Goal: Task Accomplishment & Management: Use online tool/utility

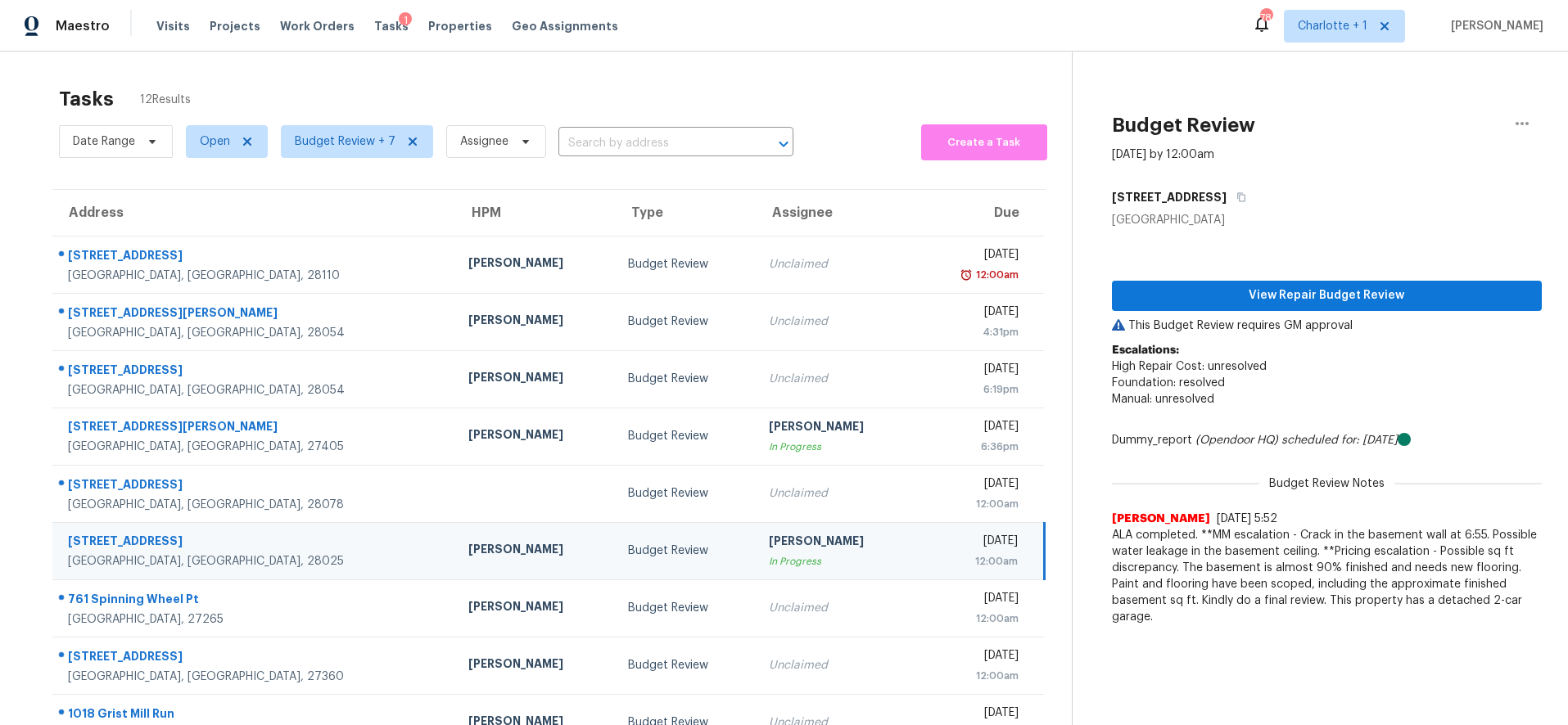
scroll to position [109, 0]
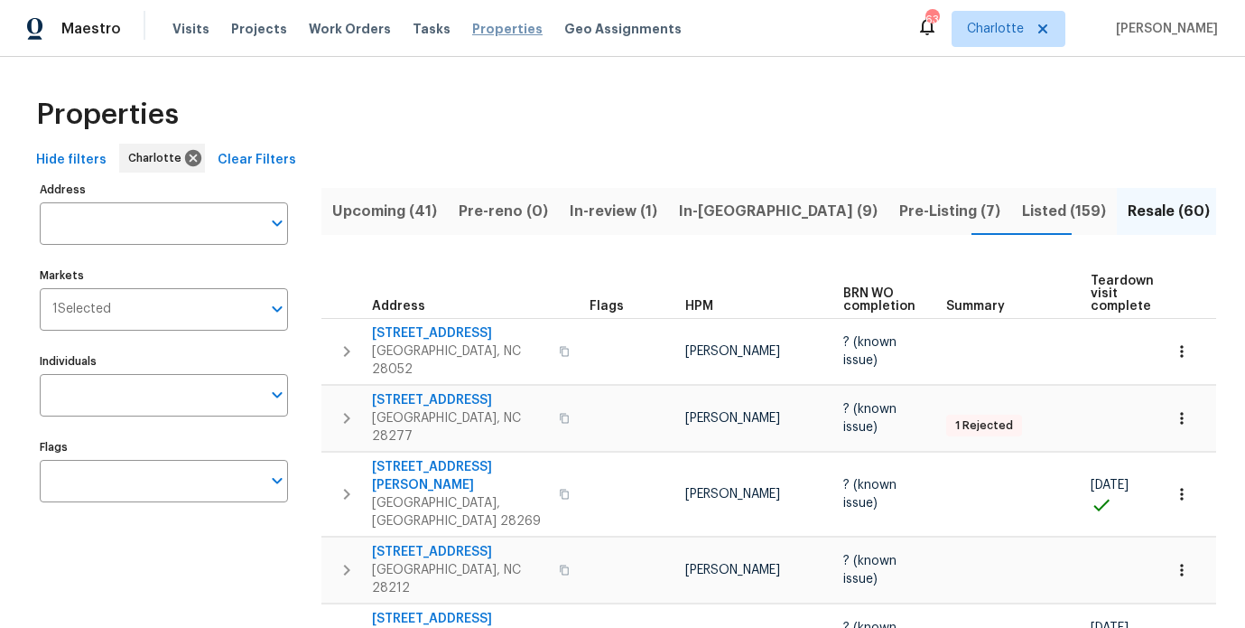
click at [472, 33] on span "Properties" at bounding box center [507, 29] width 70 height 18
click at [472, 35] on span "Properties" at bounding box center [507, 29] width 70 height 18
click at [415, 91] on div "Properties" at bounding box center [623, 115] width 1188 height 58
click at [659, 140] on div "Properties" at bounding box center [623, 115] width 1188 height 58
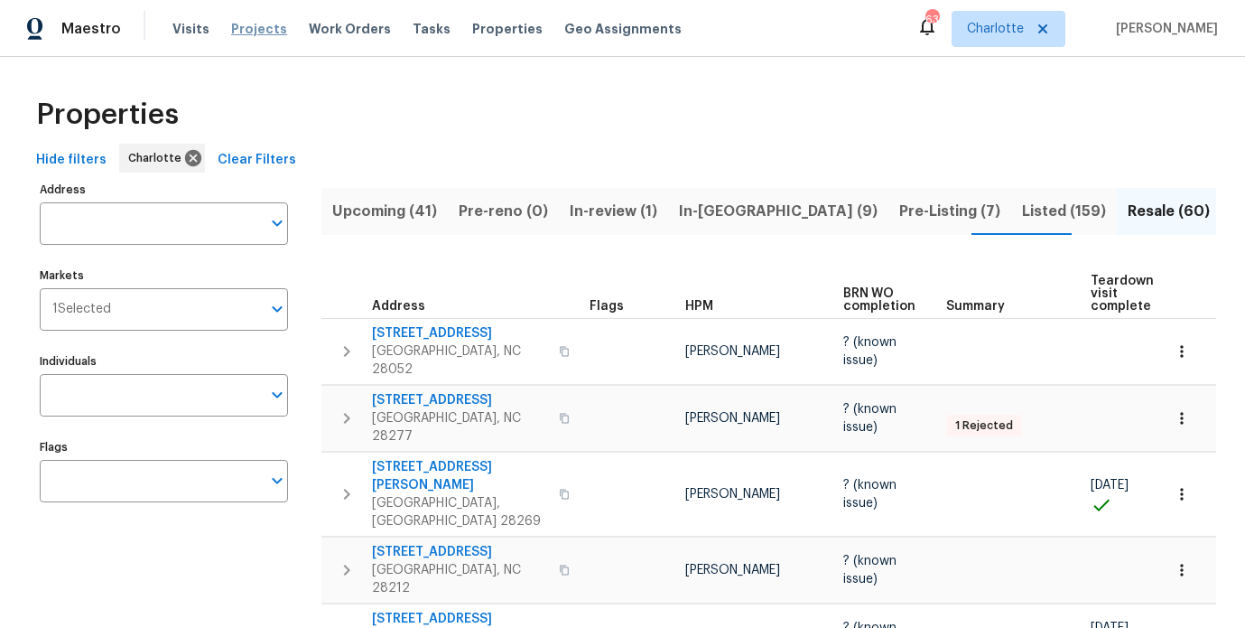
click at [262, 22] on span "Projects" at bounding box center [259, 29] width 56 height 18
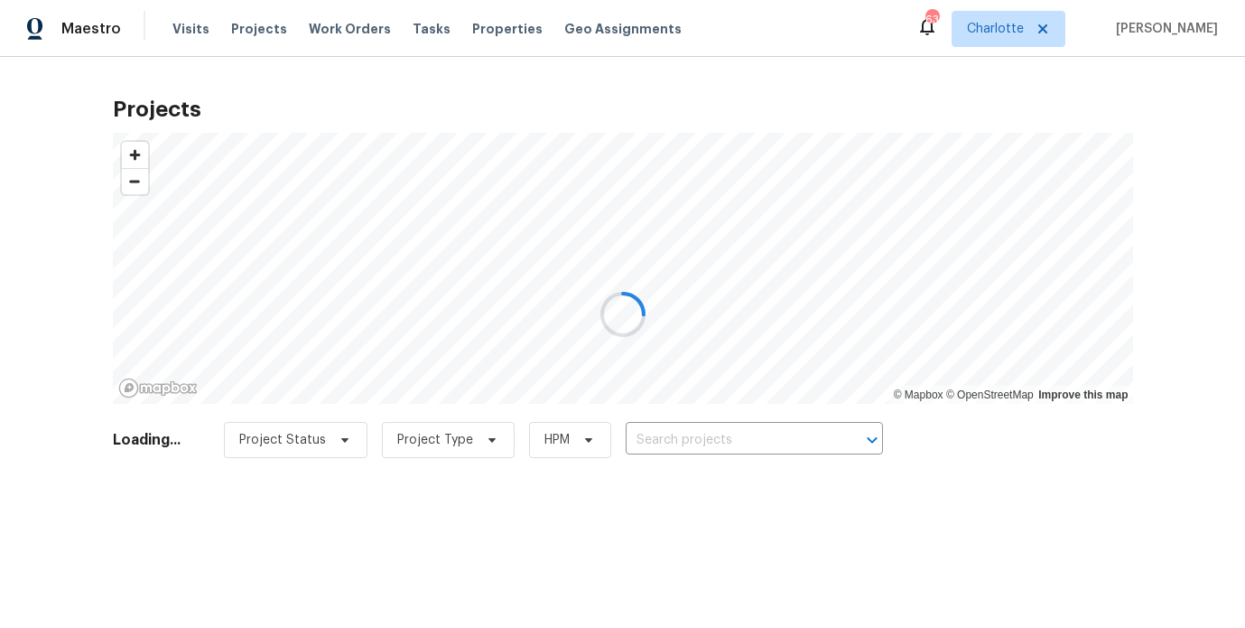
drag, startPoint x: 751, startPoint y: 462, endPoint x: 742, endPoint y: 452, distance: 13.4
click at [751, 462] on div at bounding box center [622, 314] width 1245 height 628
click at [731, 439] on div at bounding box center [622, 314] width 1245 height 628
click at [748, 427] on div at bounding box center [622, 314] width 1245 height 628
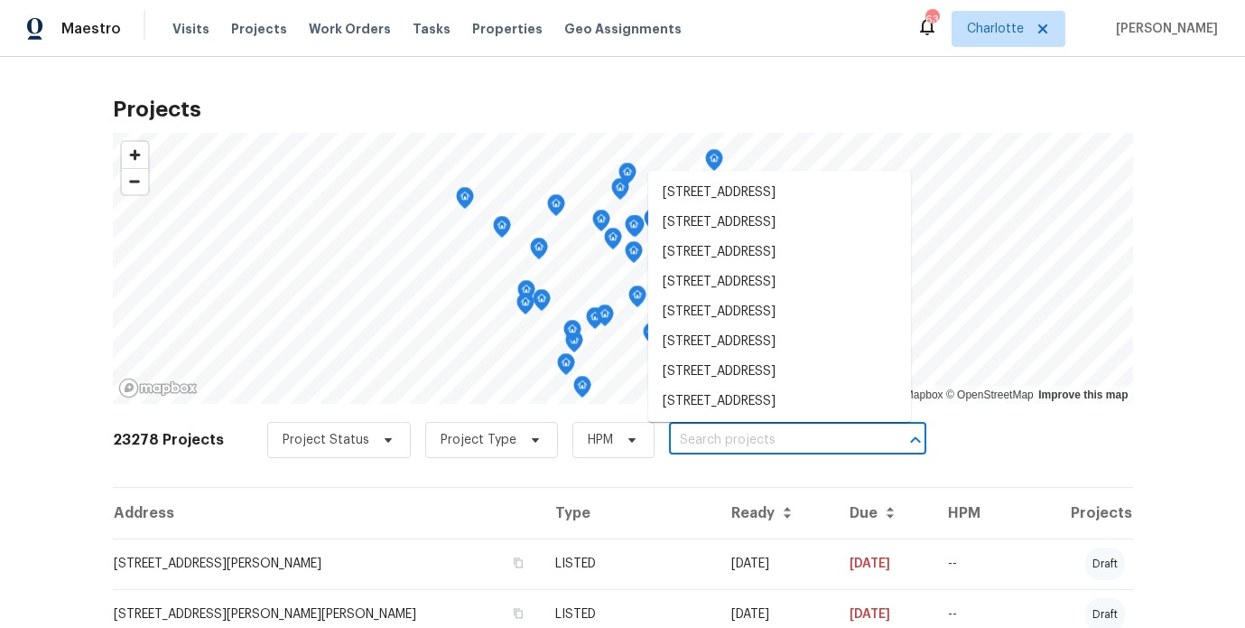
click at [745, 449] on input "text" at bounding box center [772, 440] width 207 height 28
paste input "2650 Whisper Ridge Ln, Matthews, NC 28105"
type input "2650 Whisper Ridge Ln, Matthews, NC 28105"
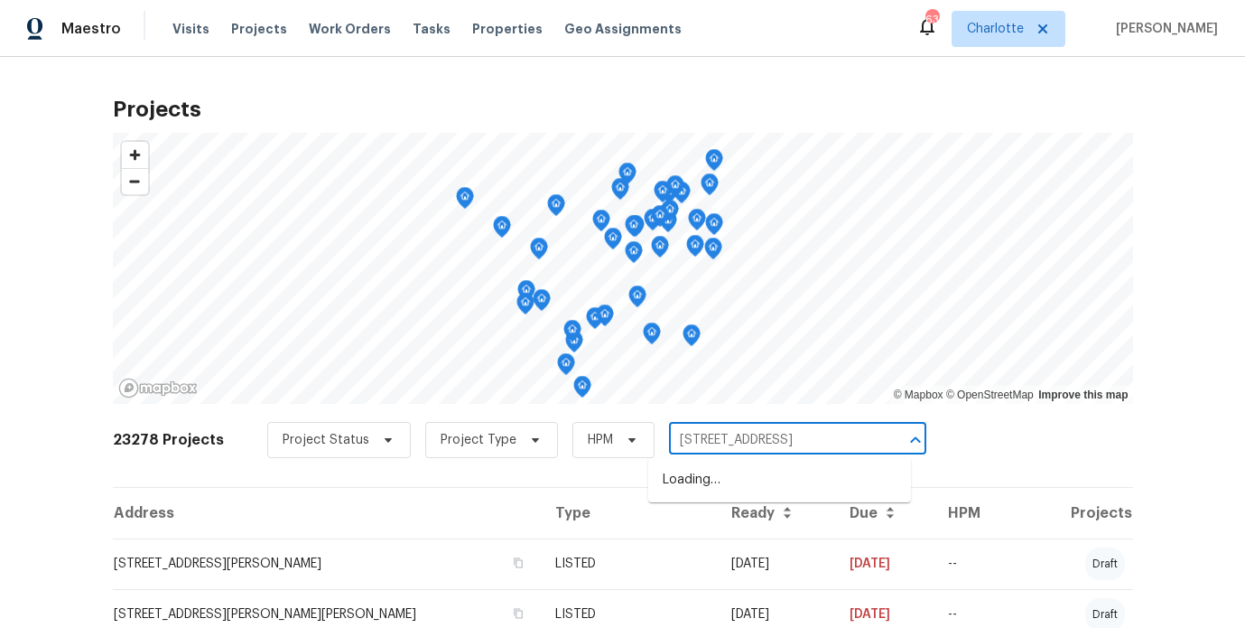
scroll to position [0, 65]
click at [749, 478] on li "2650 Whisper Ridge Ln, Matthews, NC 28105" at bounding box center [779, 480] width 263 height 30
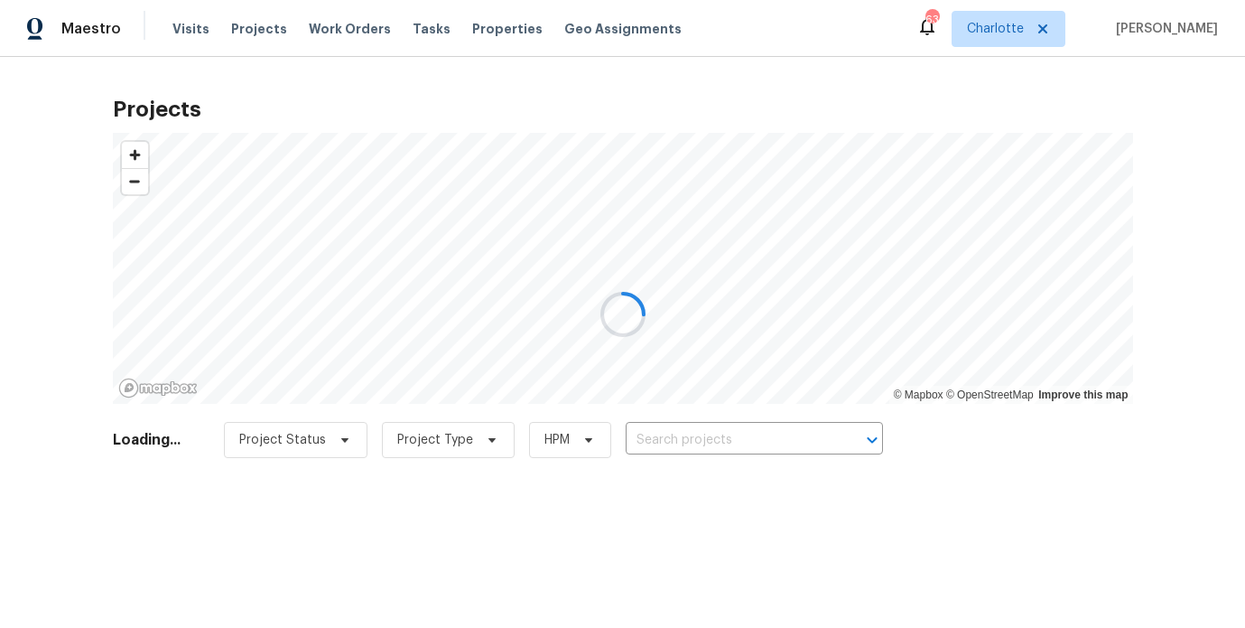
type input "2650 Whisper Ridge Ln, Matthews, NC 28105"
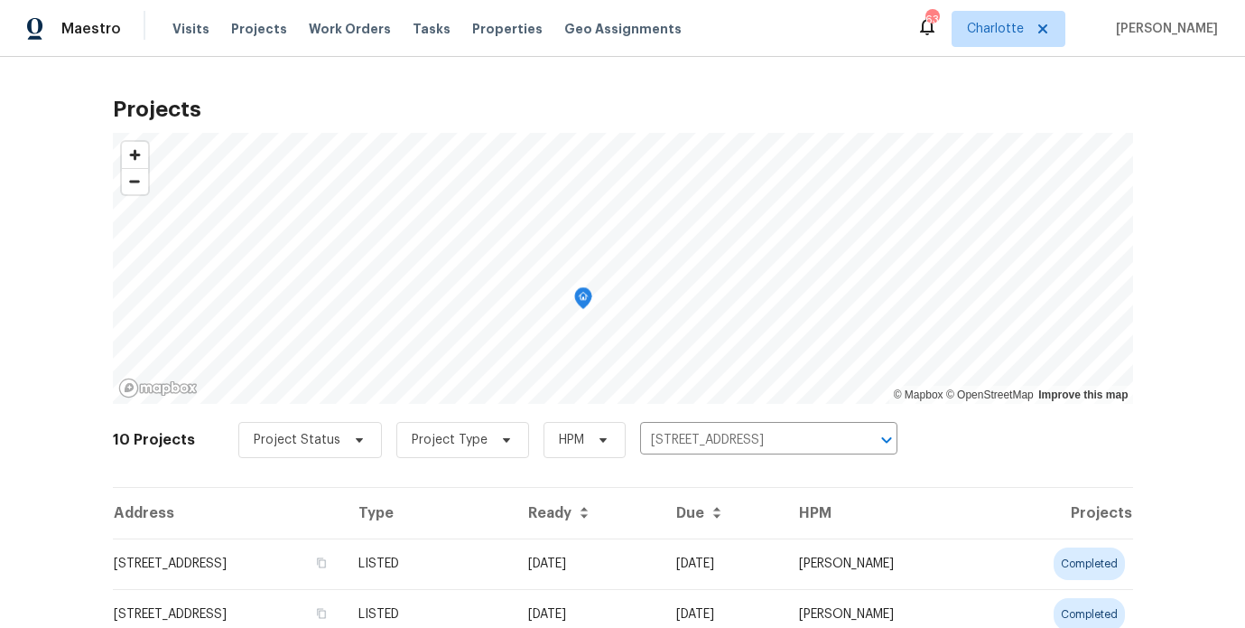
click at [344, 571] on td "2650 Whisper Ridge Ln, Matthews, NC 28105" at bounding box center [228, 563] width 231 height 51
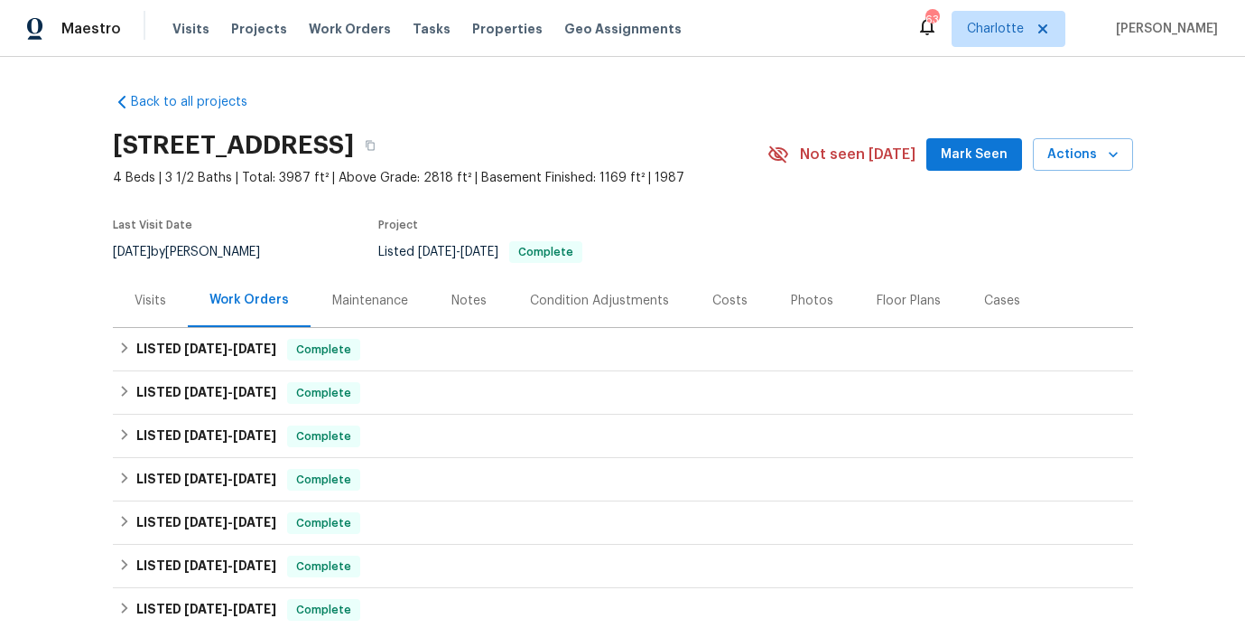
click at [722, 308] on div "Costs" at bounding box center [730, 301] width 35 height 18
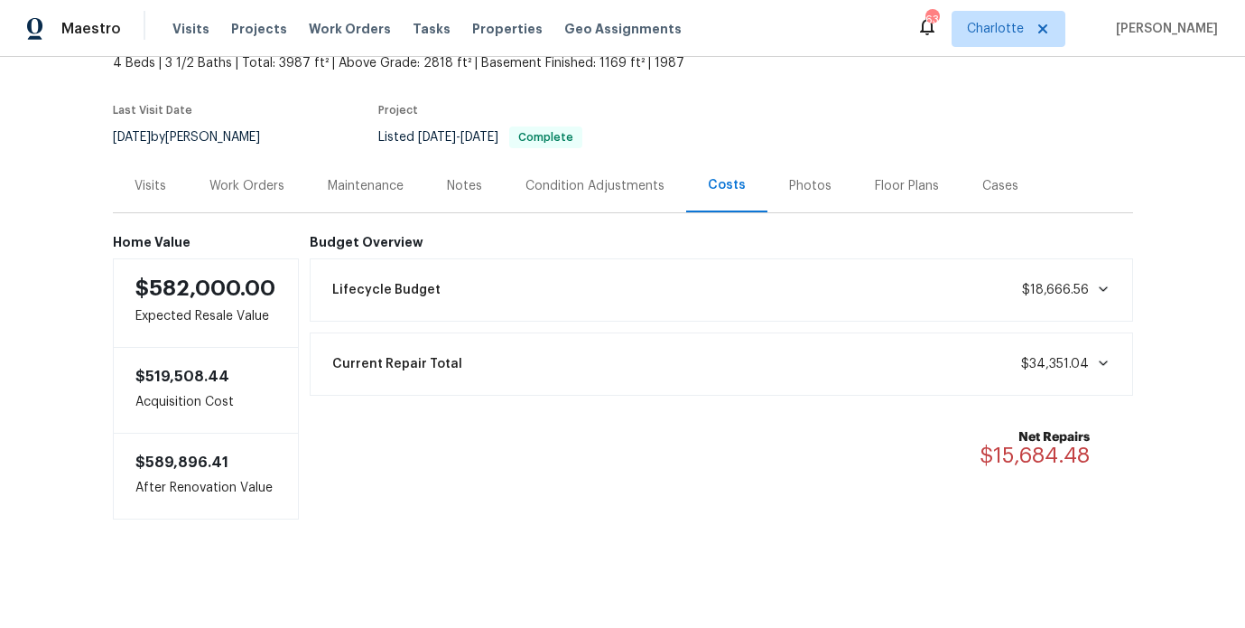
scroll to position [129, 0]
click at [279, 180] on div "Work Orders" at bounding box center [247, 185] width 118 height 53
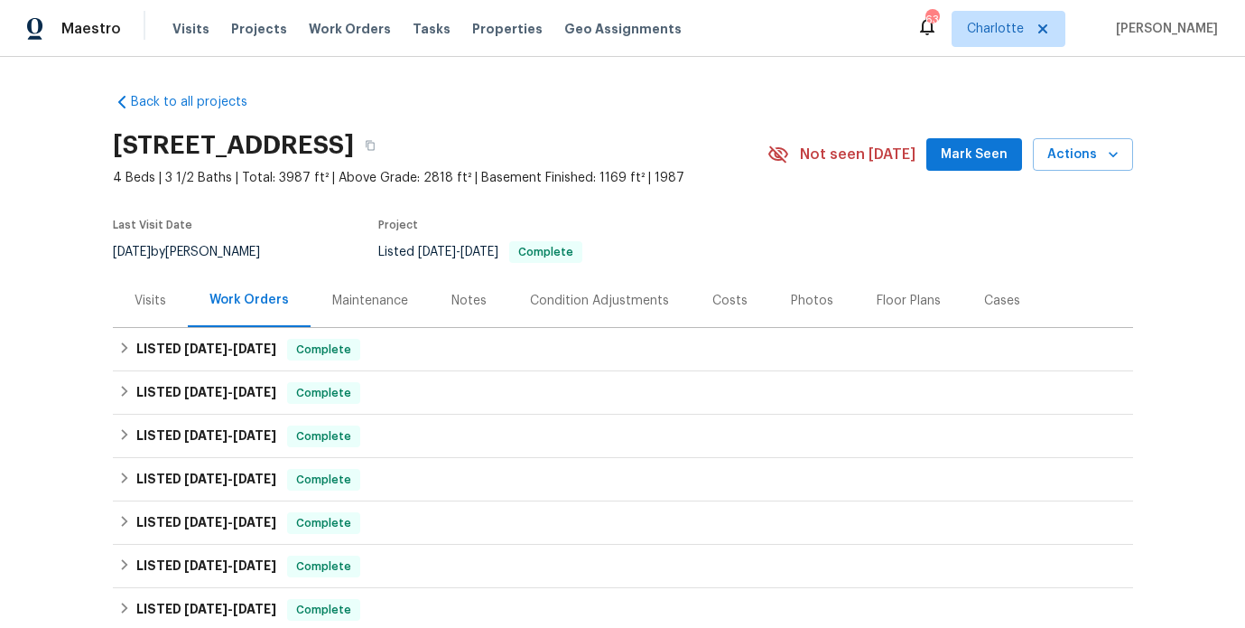
click at [144, 289] on div "Visits" at bounding box center [150, 300] width 75 height 53
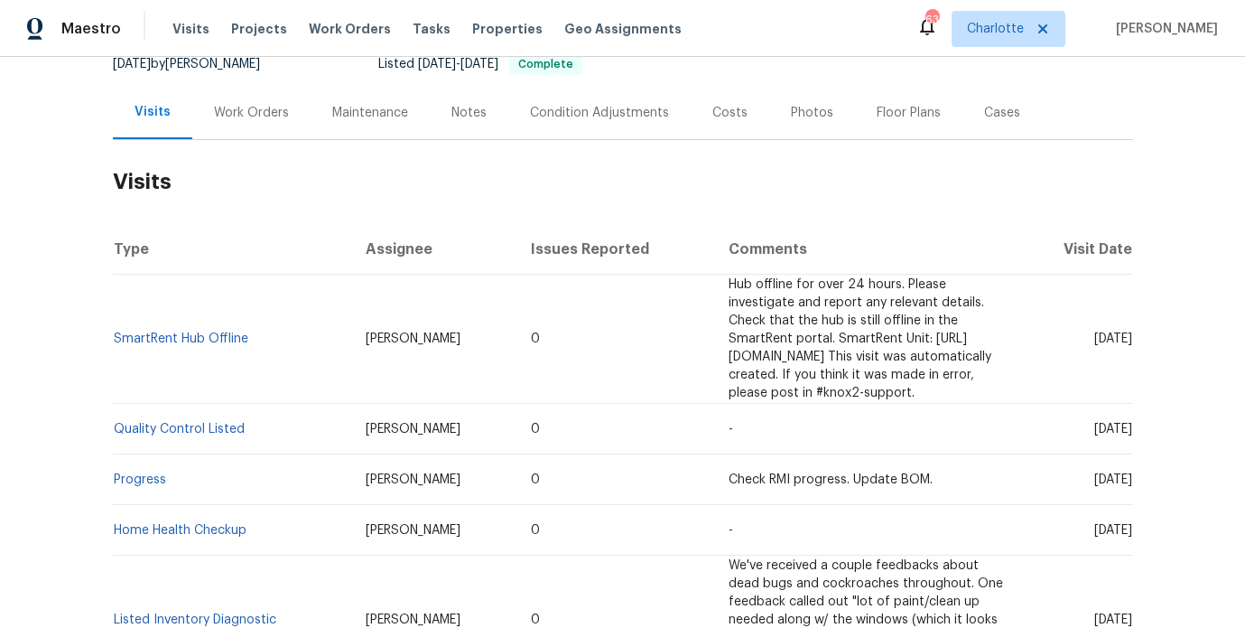
scroll to position [190, 0]
click at [164, 522] on link "Home Health Checkup" at bounding box center [180, 528] width 133 height 13
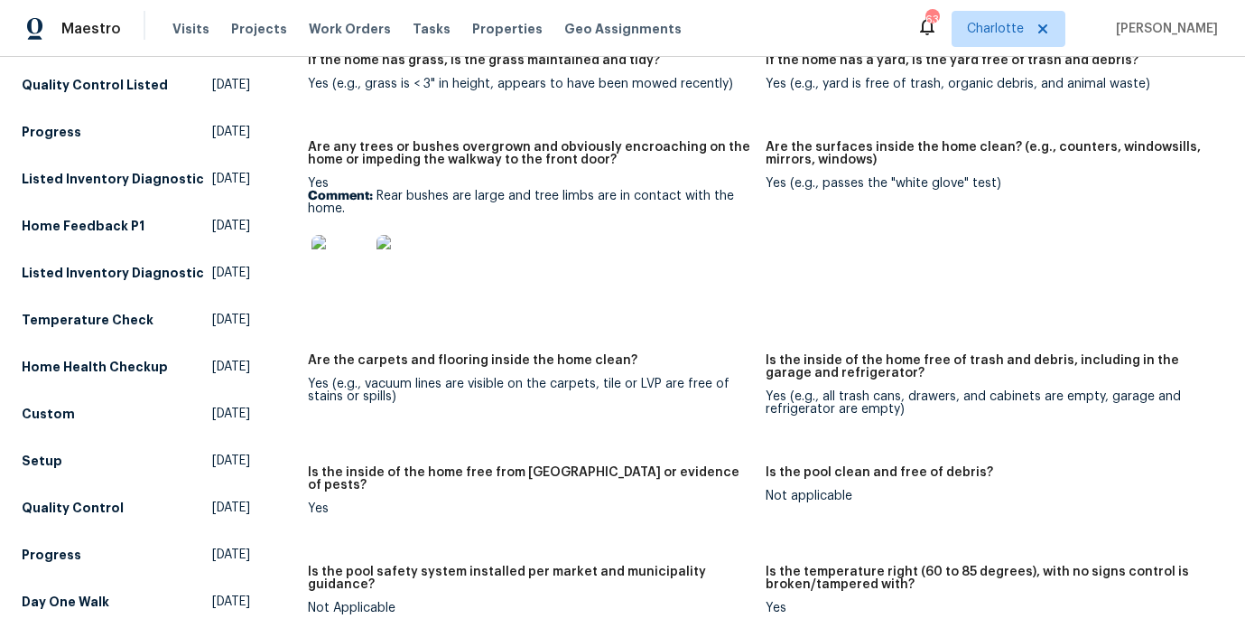
scroll to position [267, 0]
click at [312, 258] on img at bounding box center [341, 263] width 58 height 58
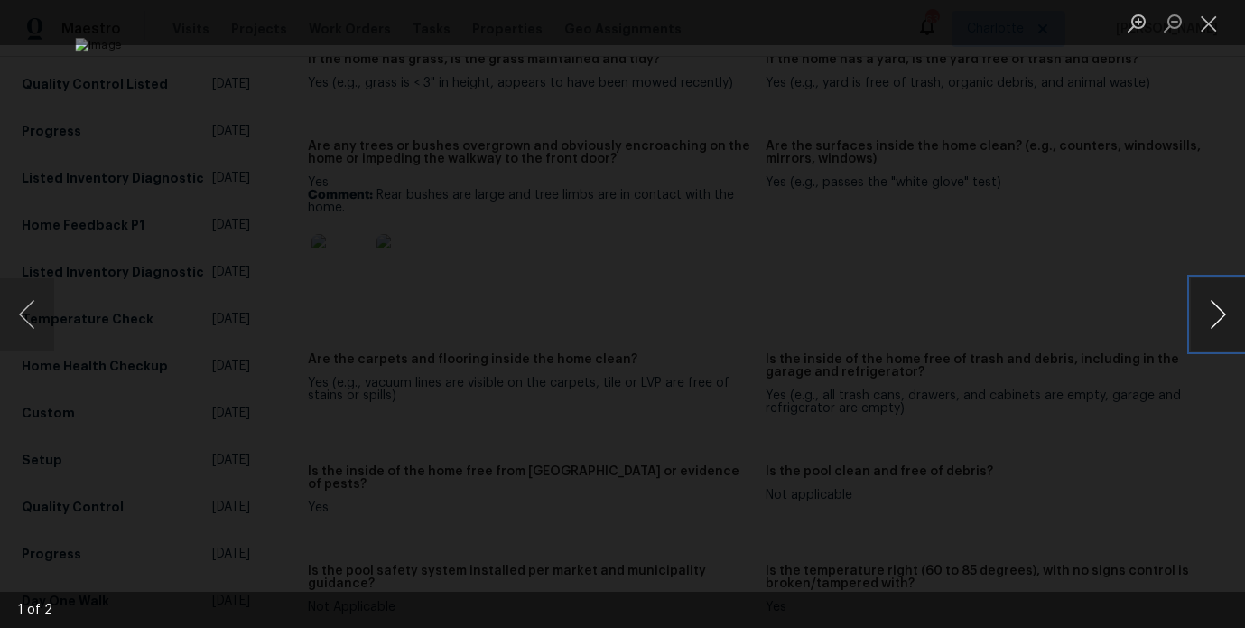
click at [1208, 316] on button "Next image" at bounding box center [1218, 314] width 54 height 72
drag, startPoint x: 1196, startPoint y: 212, endPoint x: 1021, endPoint y: 168, distance: 179.8
click at [1196, 212] on div "Lightbox" at bounding box center [622, 314] width 1245 height 628
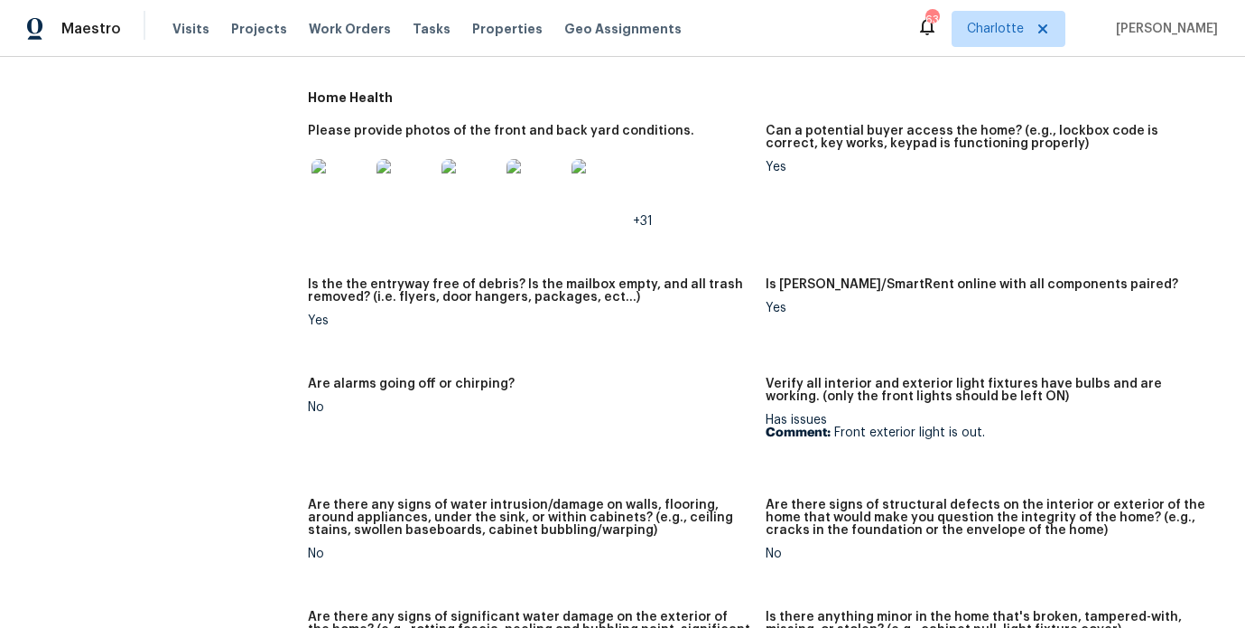
scroll to position [930, 0]
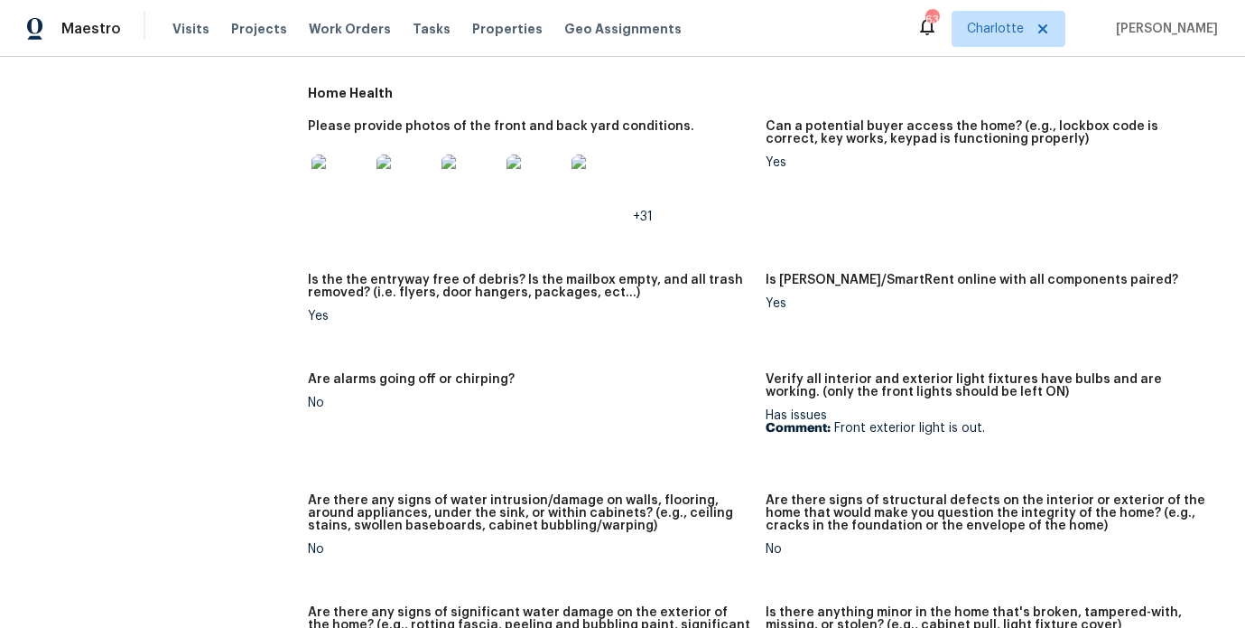
click at [326, 175] on img at bounding box center [341, 183] width 58 height 58
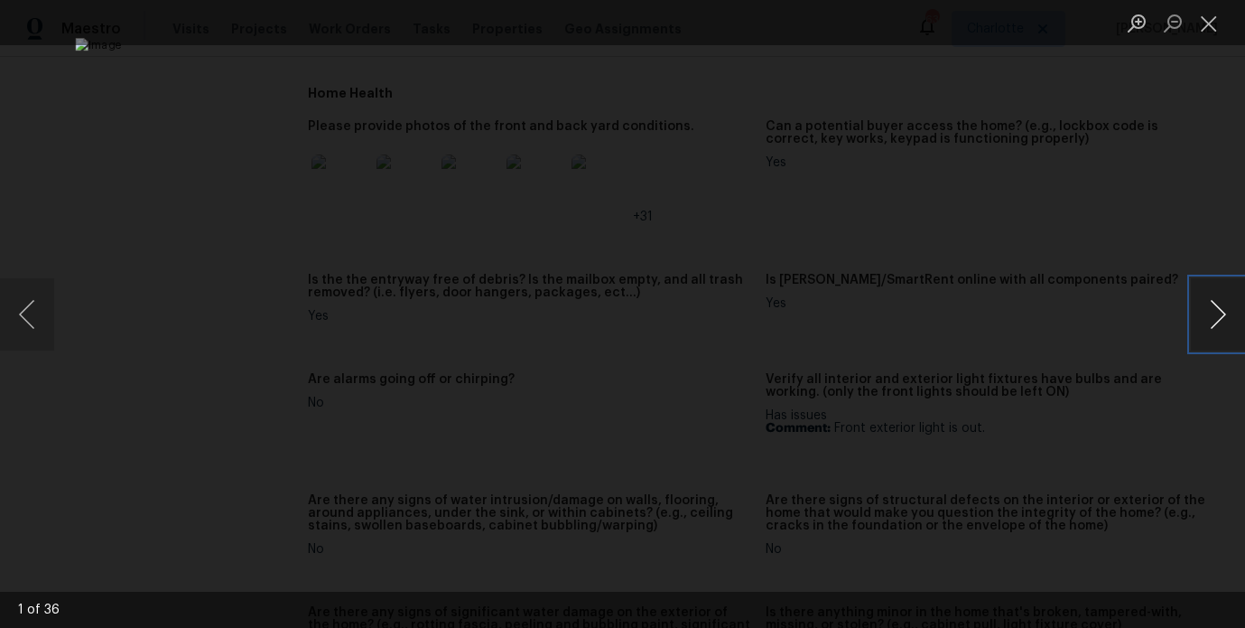
click at [1217, 313] on button "Next image" at bounding box center [1218, 314] width 54 height 72
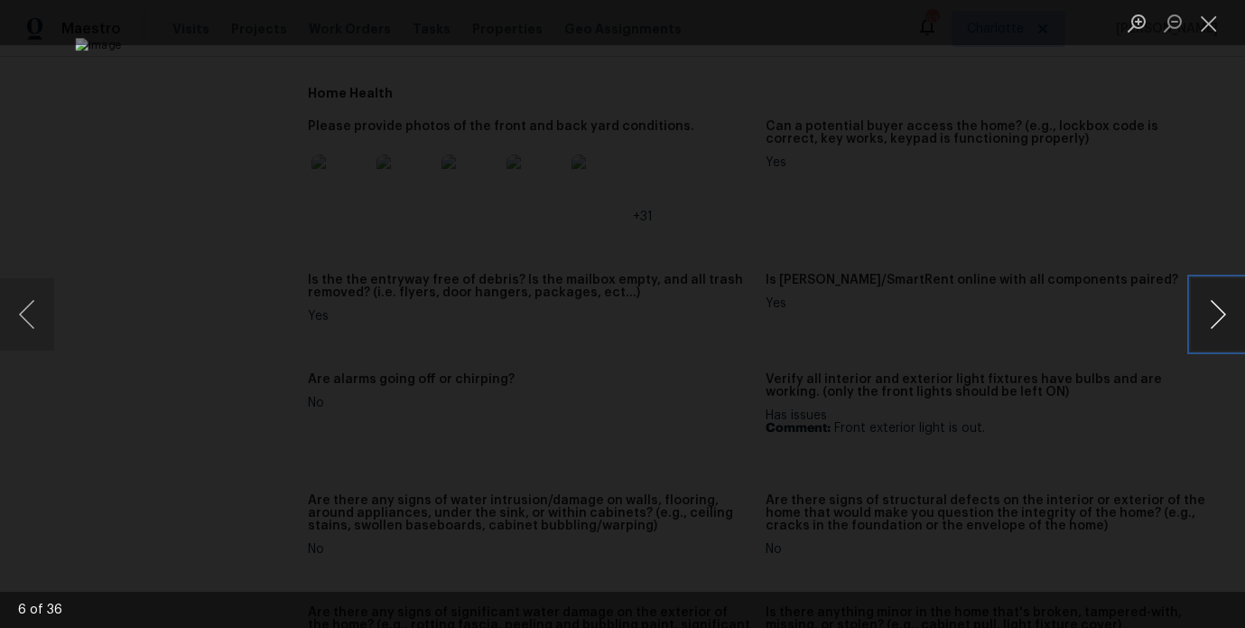
click at [1217, 313] on button "Next image" at bounding box center [1218, 314] width 54 height 72
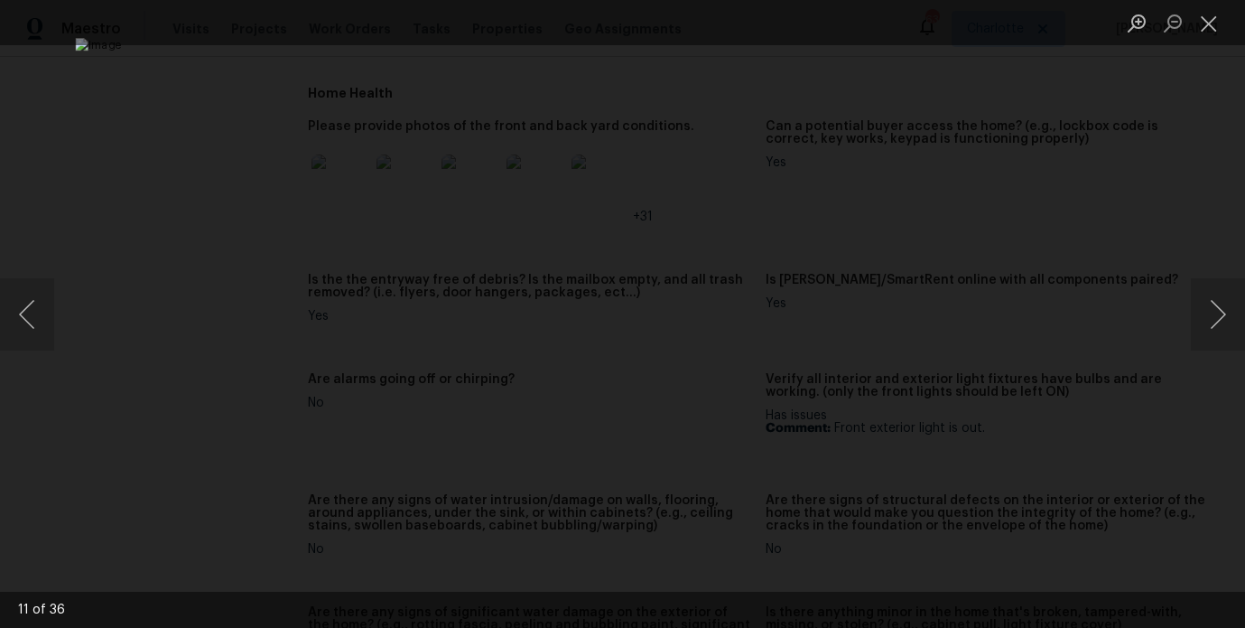
click at [1180, 228] on div "Lightbox" at bounding box center [622, 314] width 1245 height 628
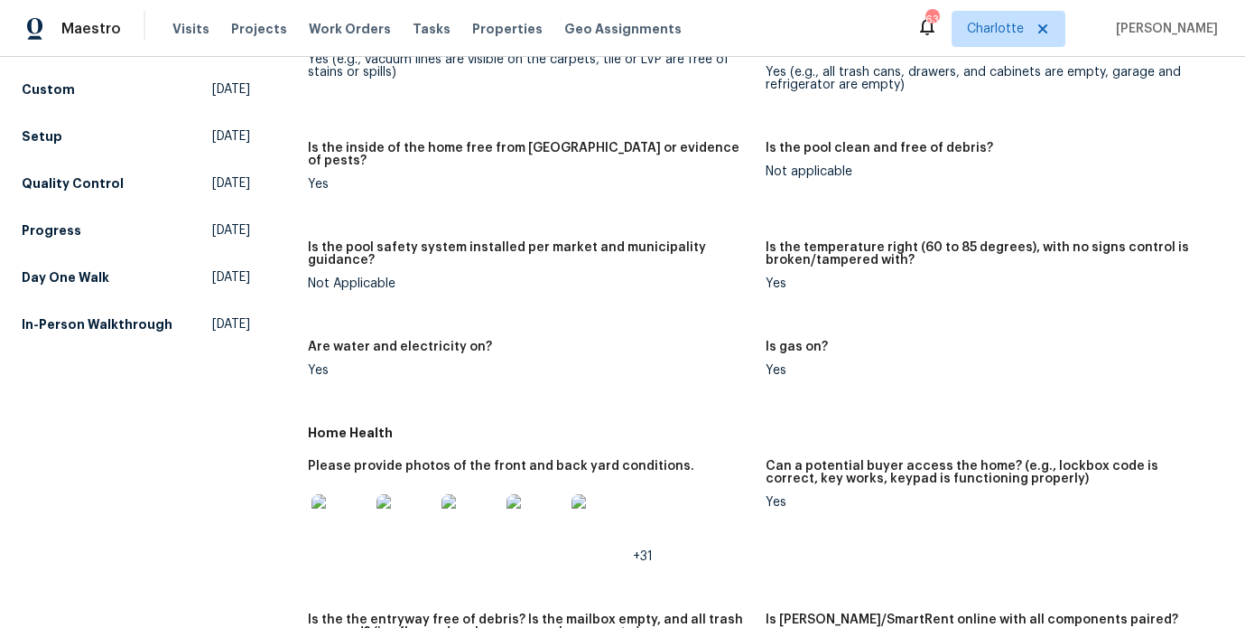
scroll to position [0, 0]
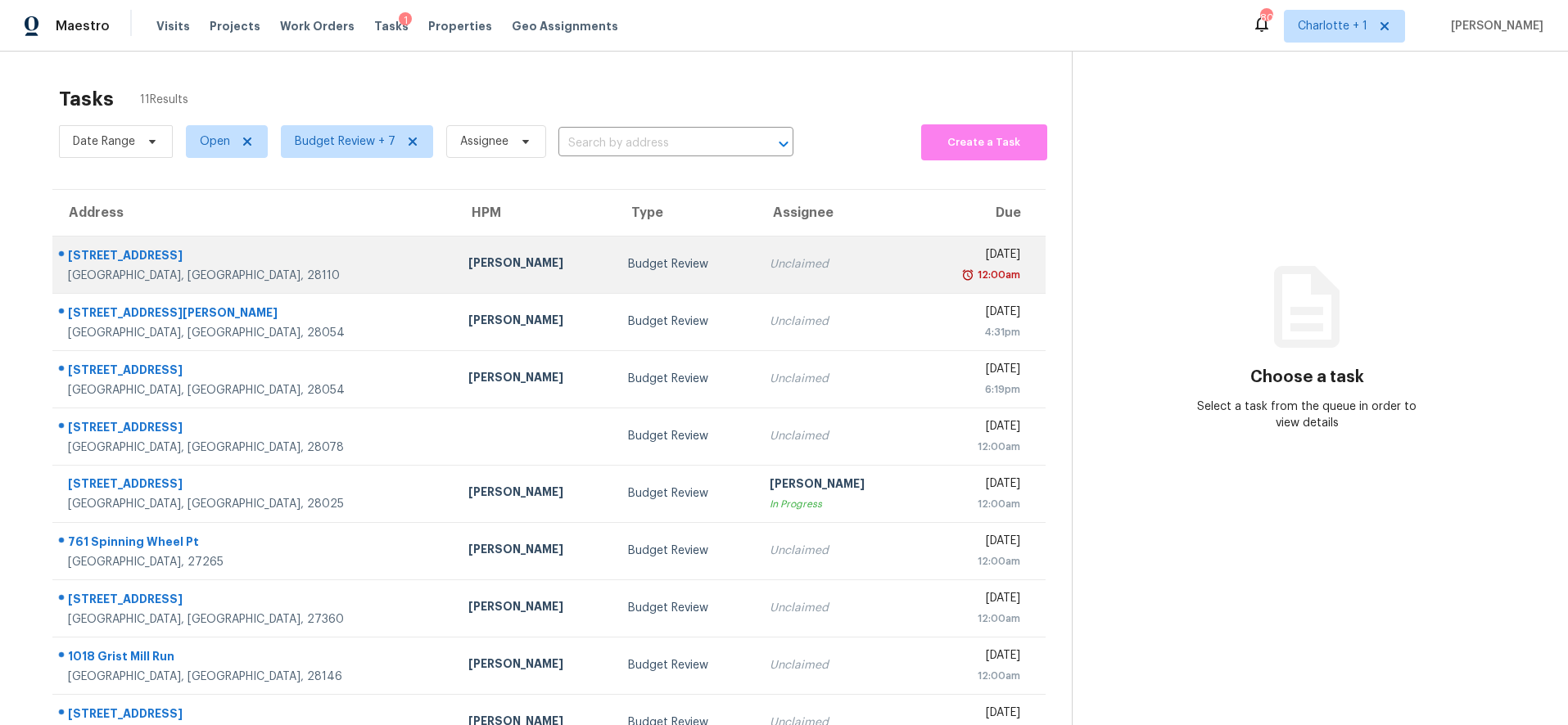
scroll to position [140, 0]
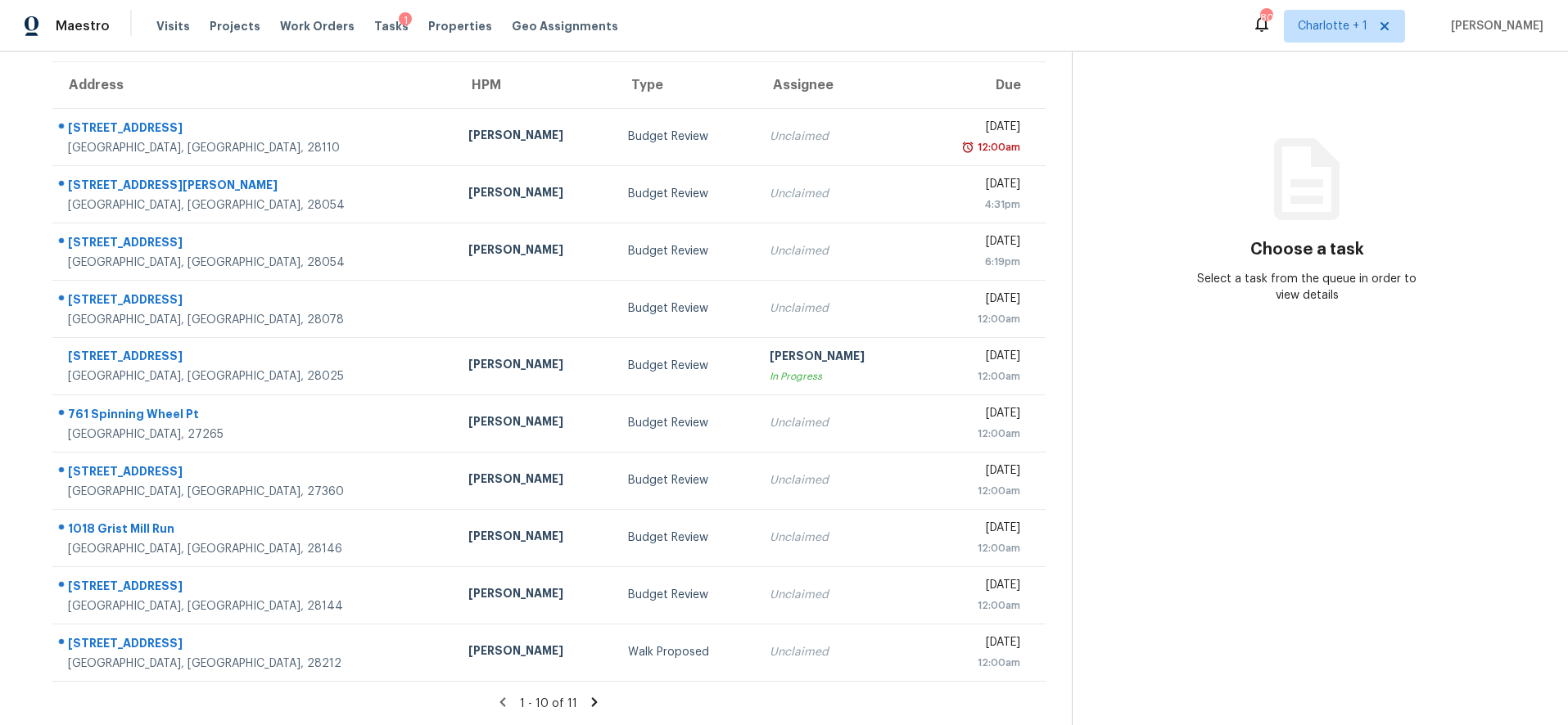
click at [587, 695] on icon at bounding box center [595, 702] width 15 height 14
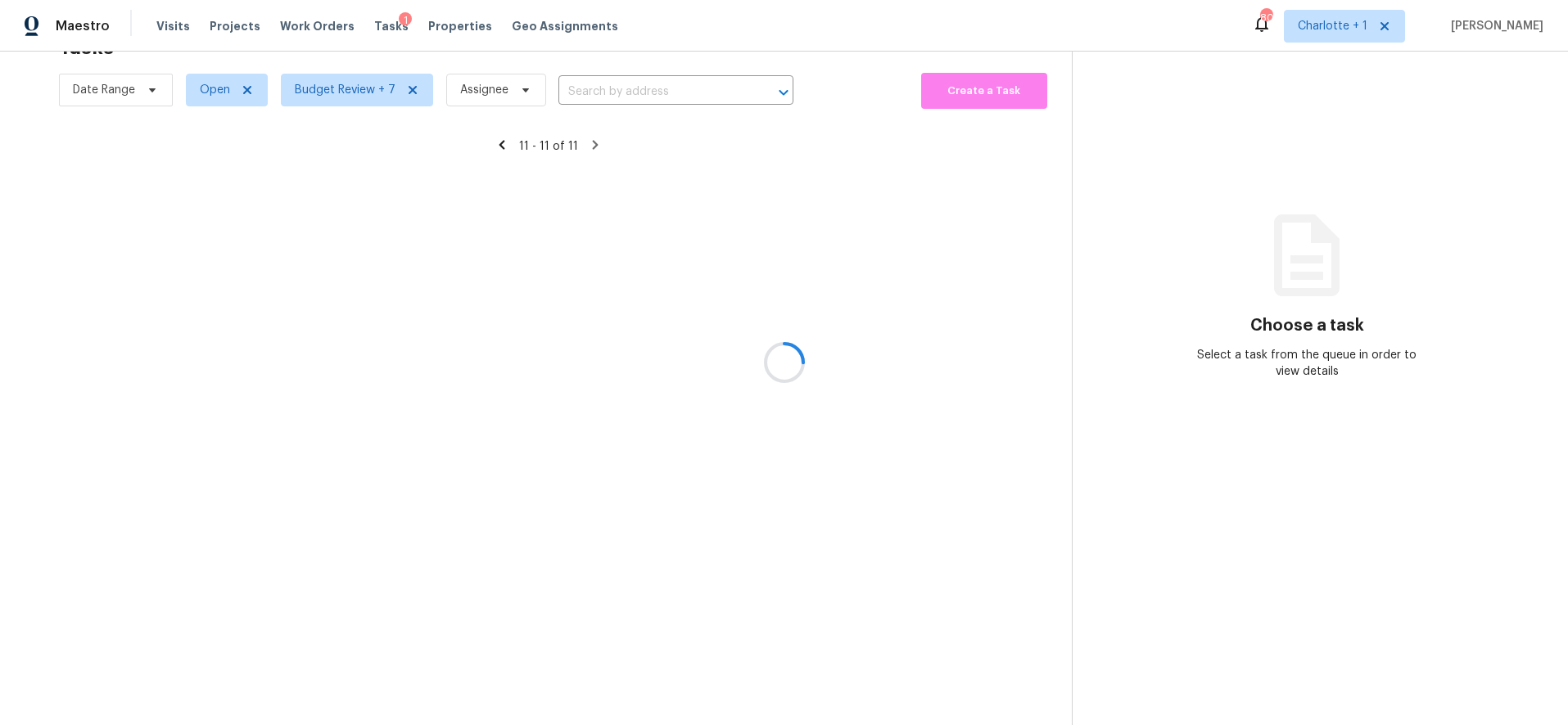
scroll to position [63, 0]
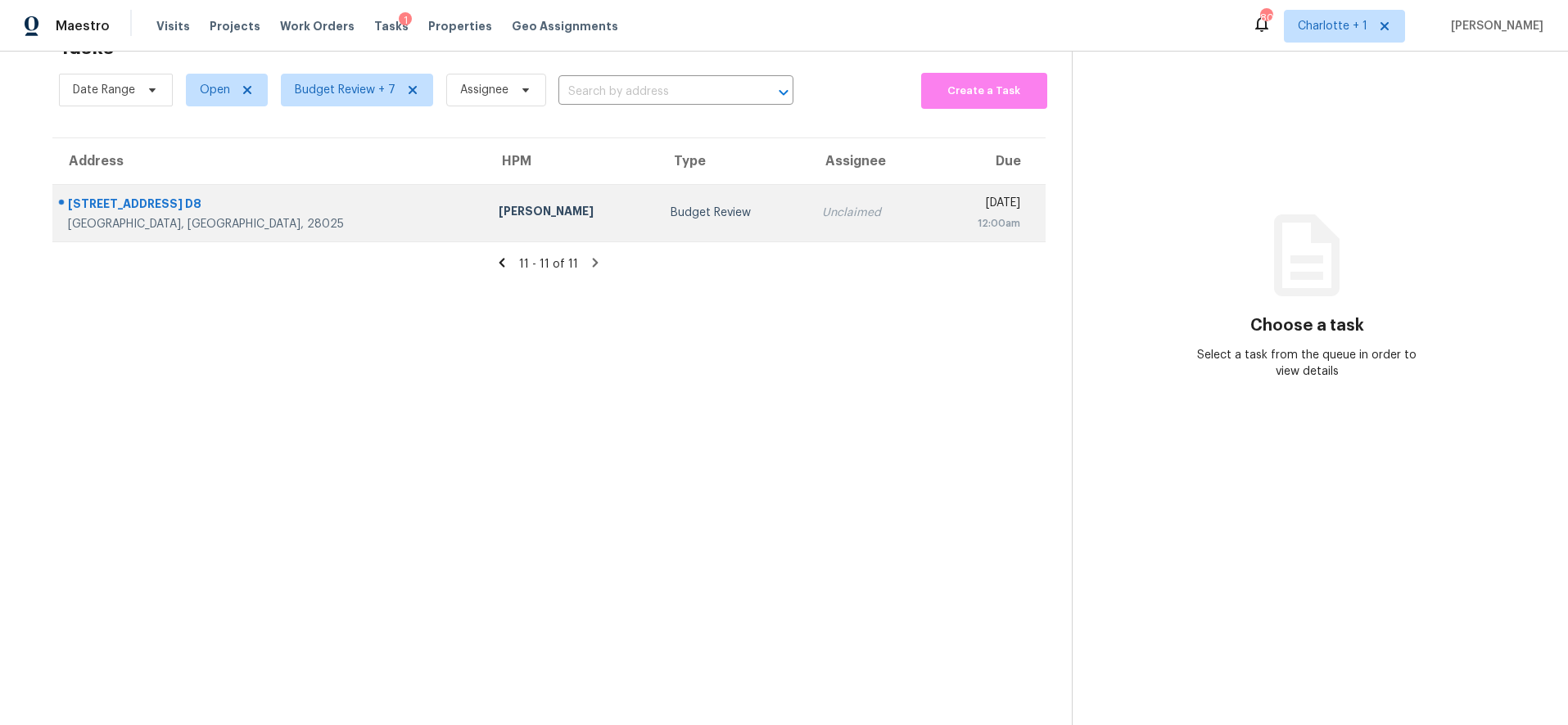
click at [486, 192] on td "[PERSON_NAME]" at bounding box center [572, 212] width 172 height 57
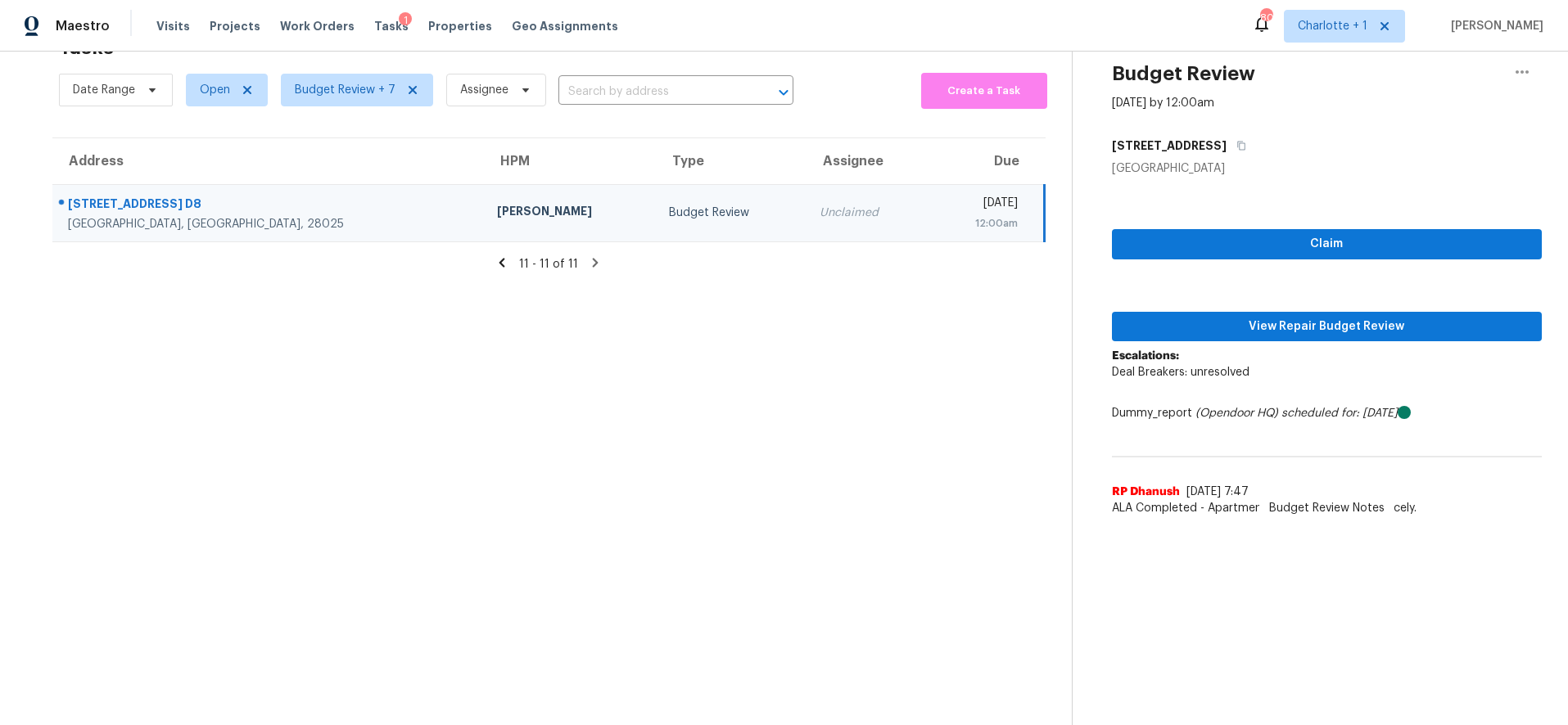
click at [927, 218] on td "Fri, Aug 29th 2025 12:00am" at bounding box center [985, 212] width 116 height 57
click at [1304, 319] on span "View Repair Budget Review" at bounding box center [1327, 327] width 404 height 21
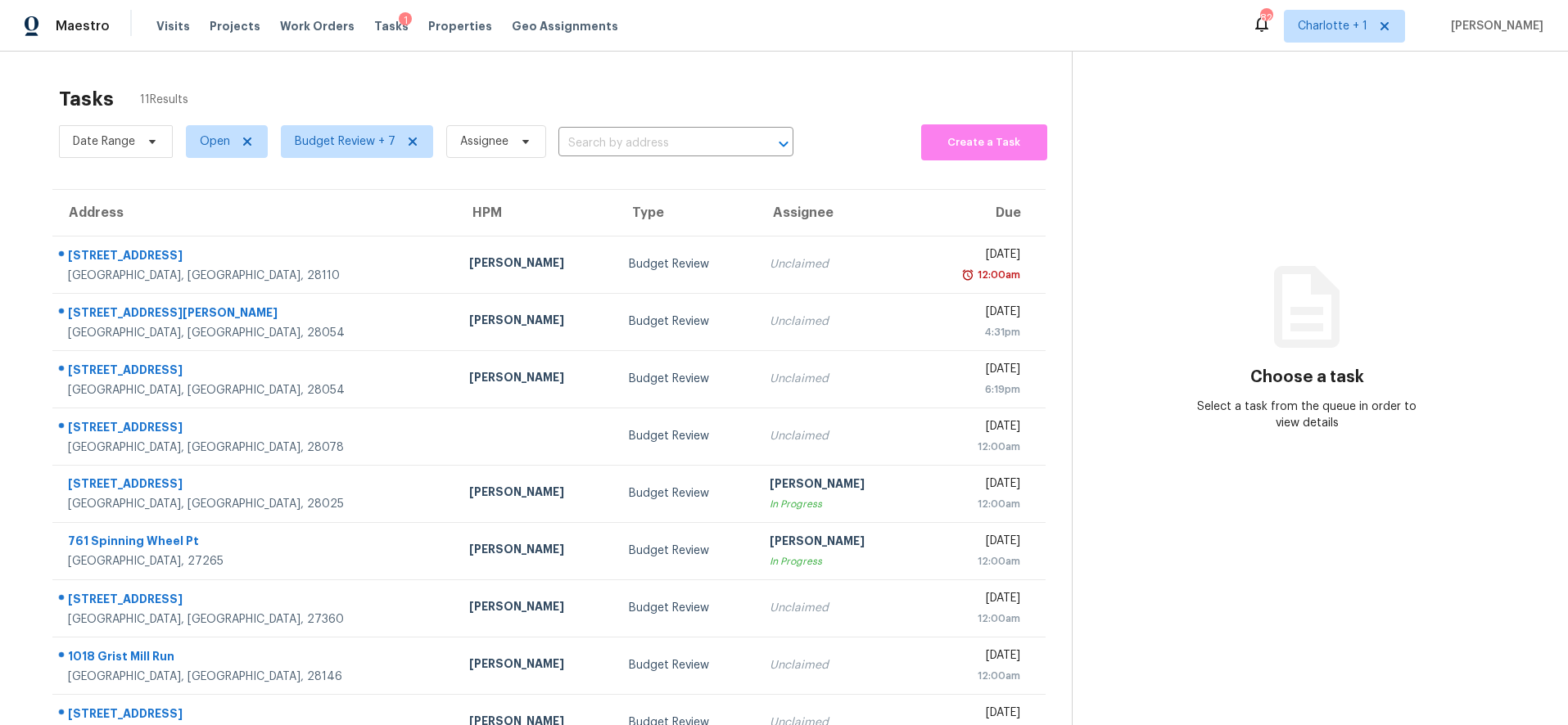
scroll to position [140, 0]
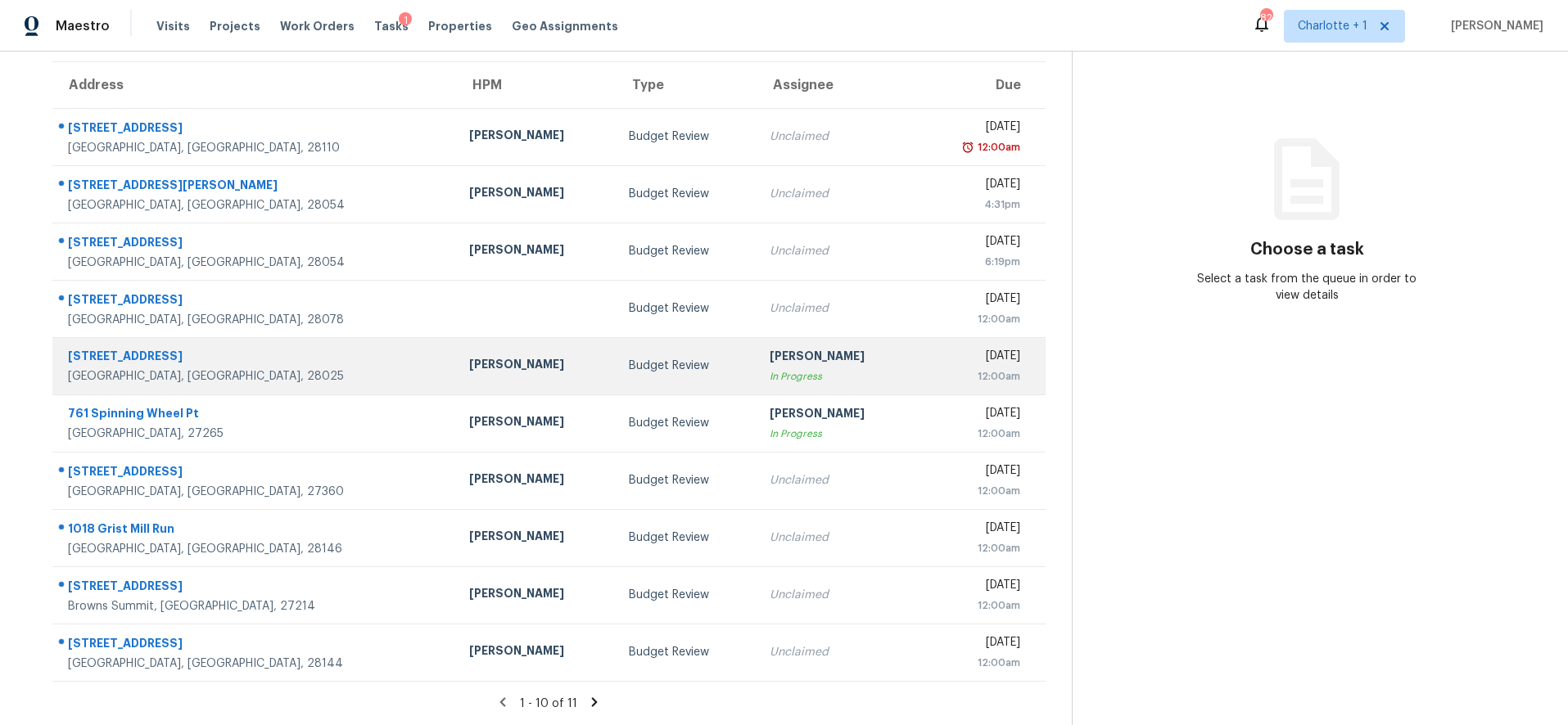
click at [469, 358] on div "[PERSON_NAME]" at bounding box center [536, 366] width 133 height 21
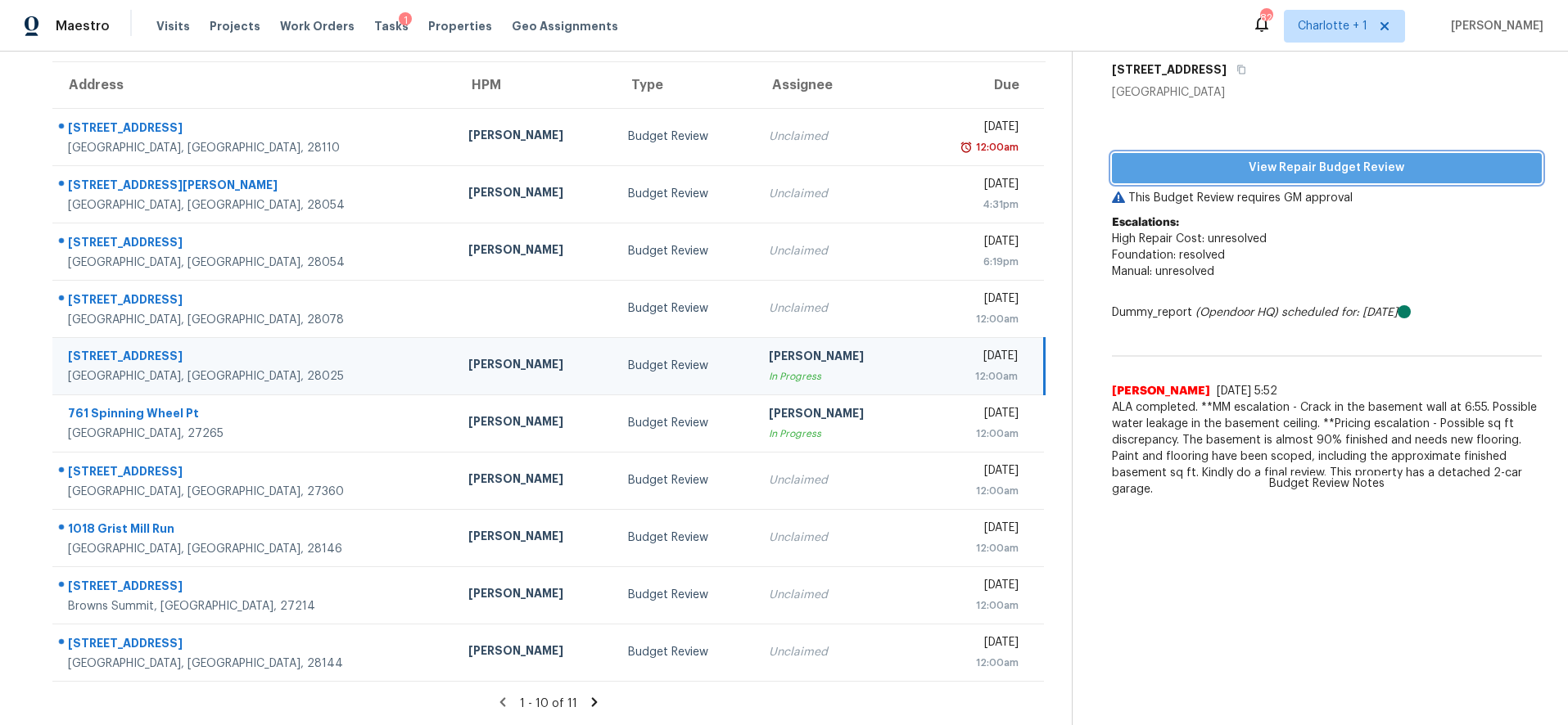
click at [1319, 160] on span "View Repair Budget Review" at bounding box center [1327, 168] width 404 height 21
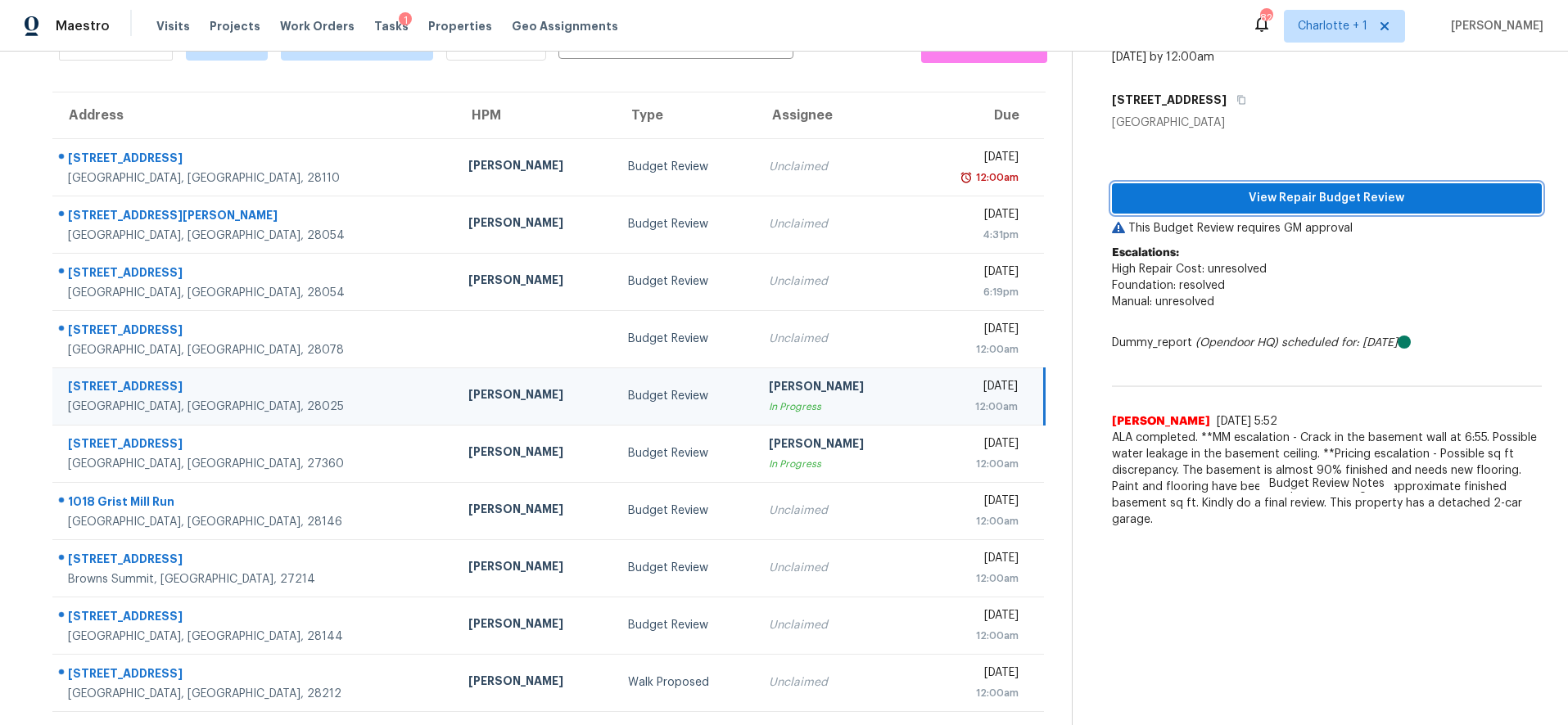
scroll to position [109, 0]
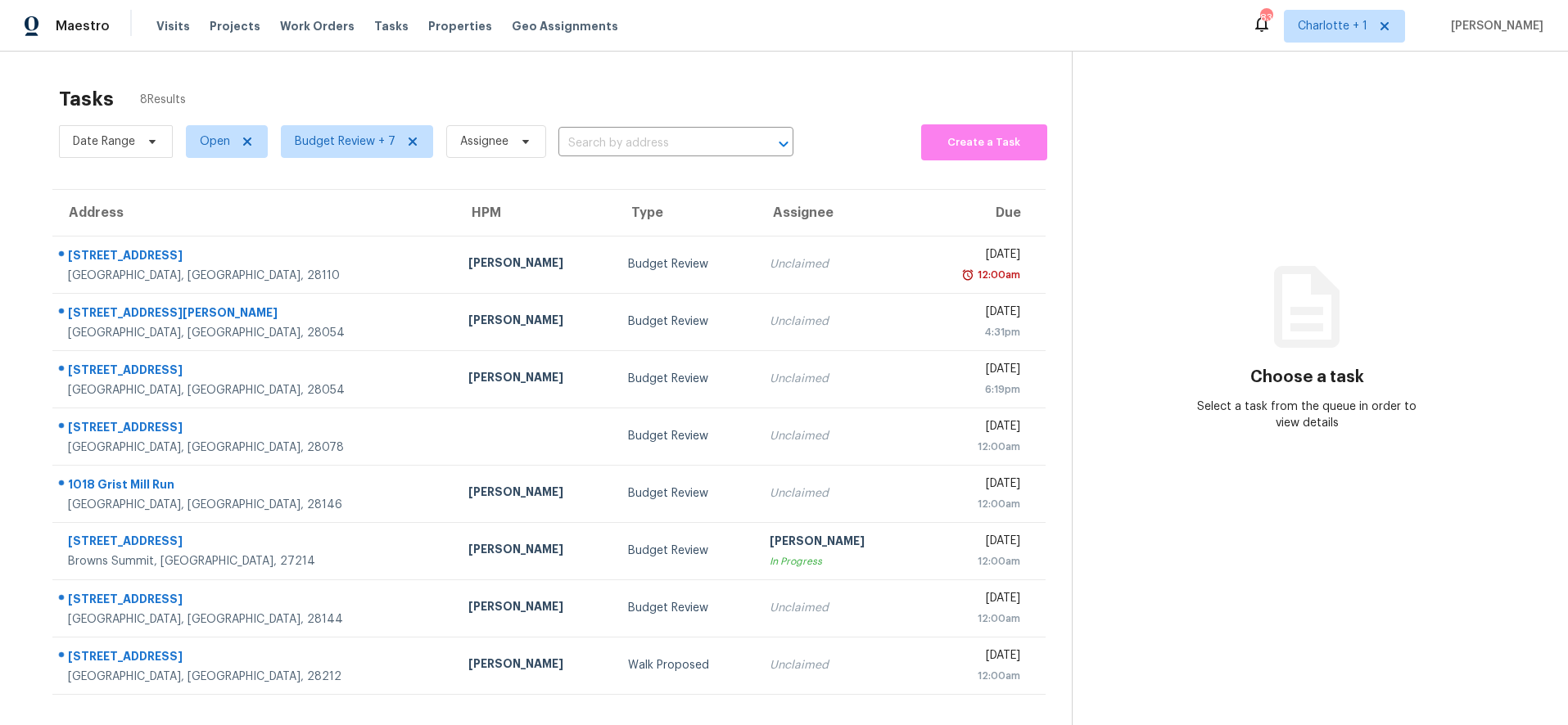
scroll to position [63, 0]
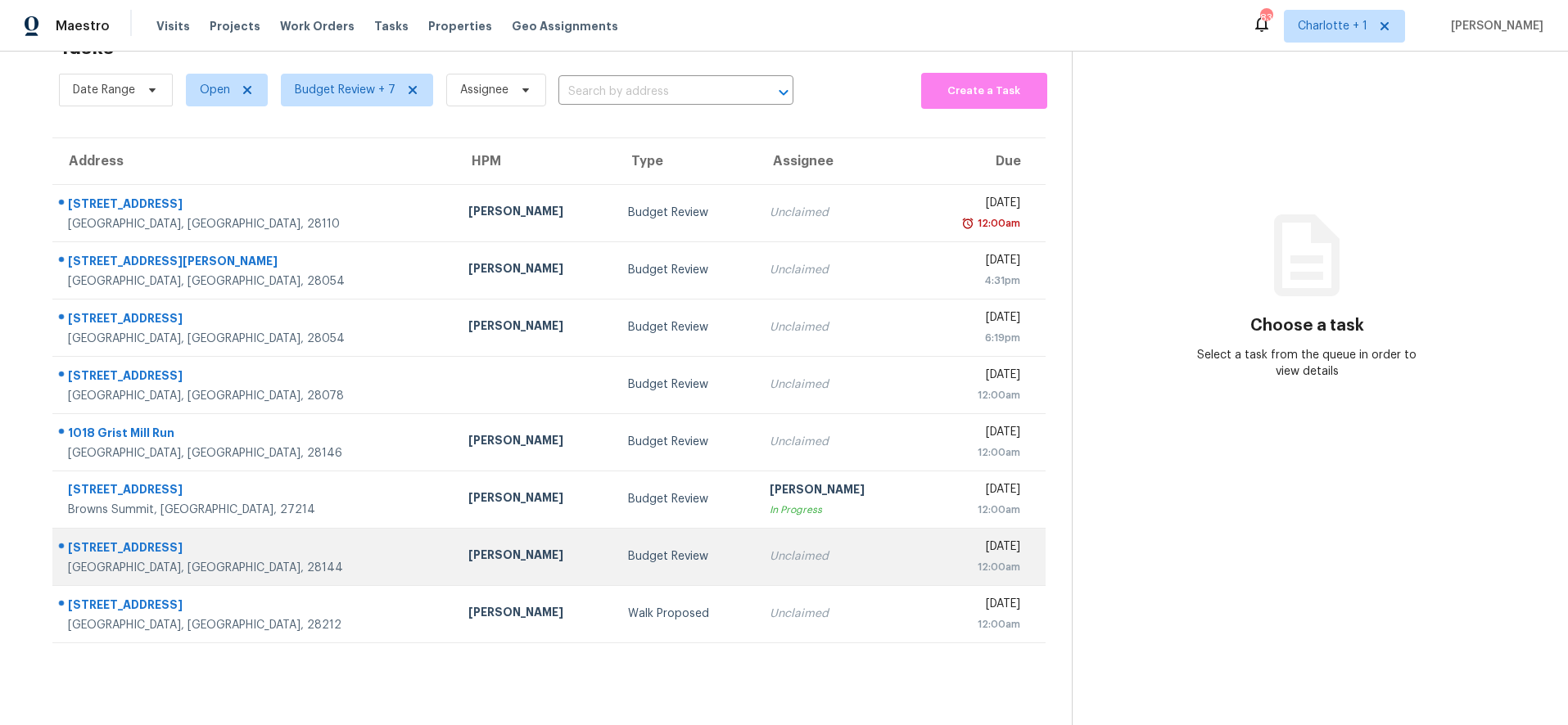
click at [193, 560] on div "[GEOGRAPHIC_DATA], [GEOGRAPHIC_DATA], 28144" at bounding box center [255, 568] width 374 height 16
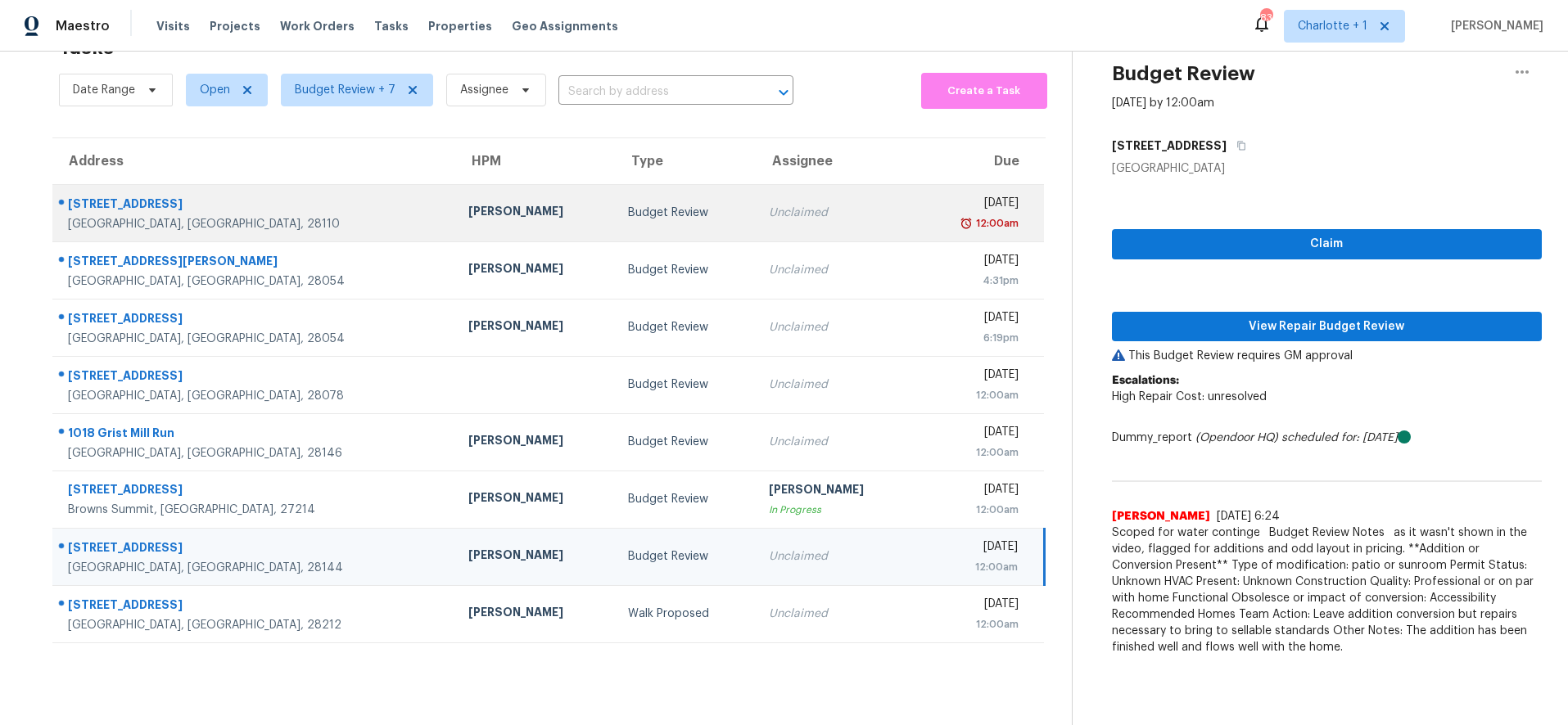
click at [227, 216] on div "[GEOGRAPHIC_DATA], [GEOGRAPHIC_DATA], 28110" at bounding box center [255, 224] width 374 height 16
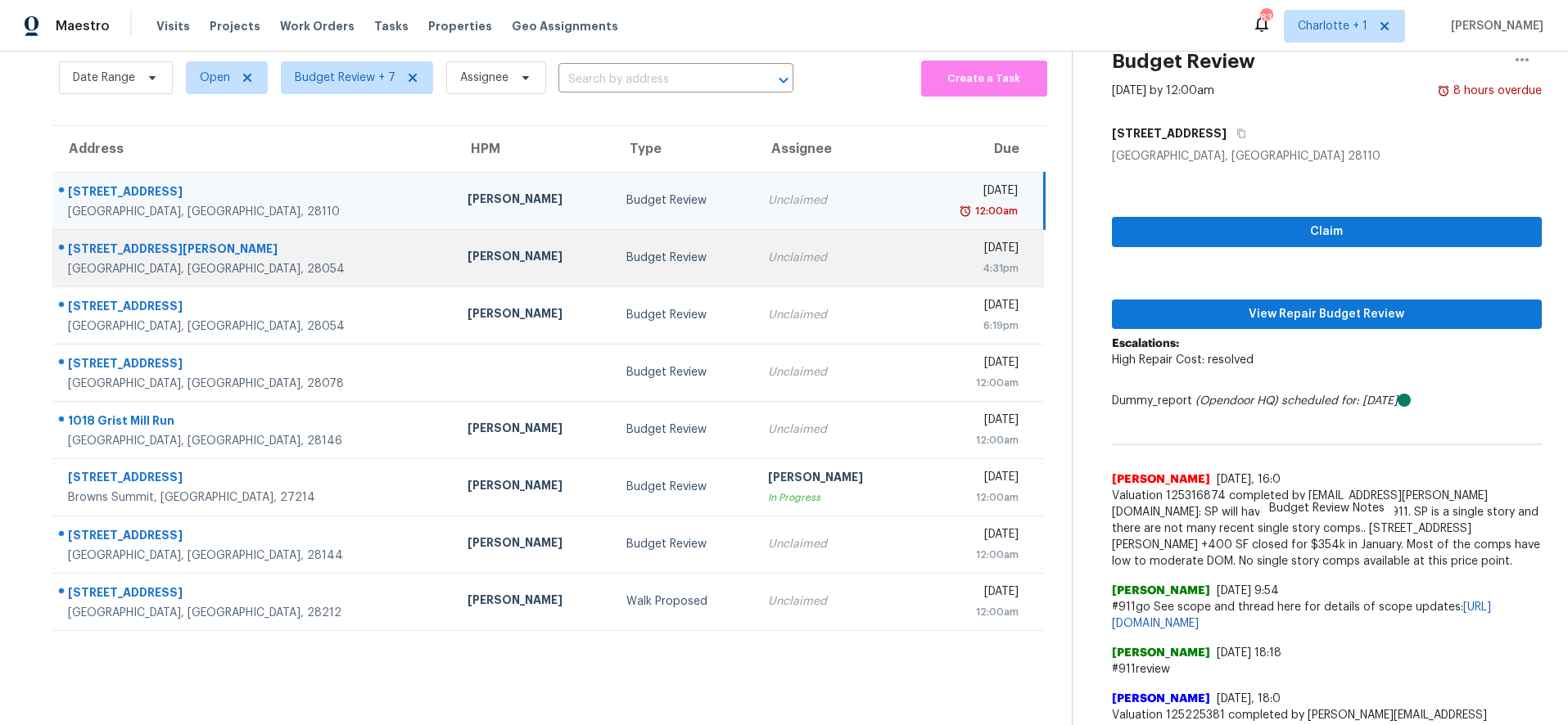
click at [253, 257] on div "[STREET_ADDRESS][PERSON_NAME]" at bounding box center [255, 251] width 373 height 21
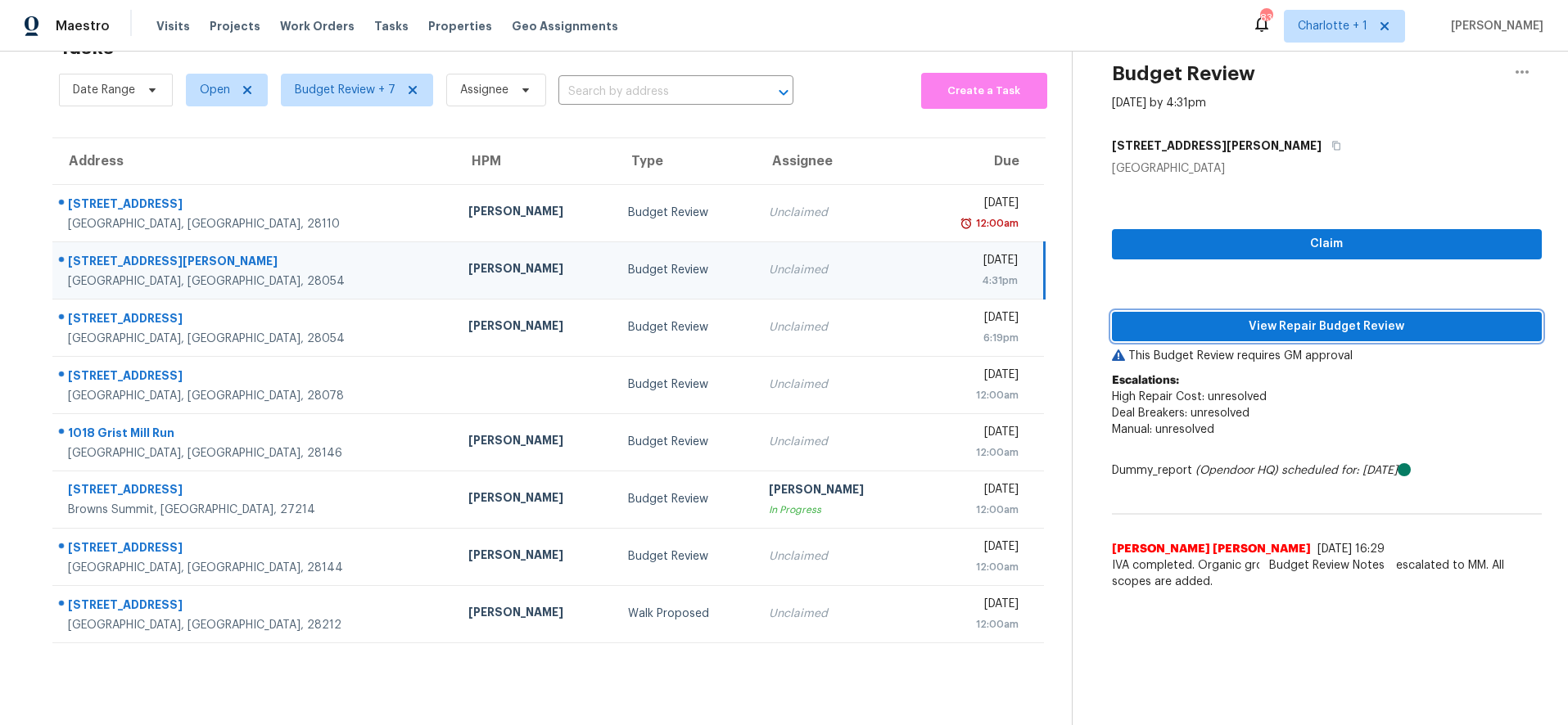
click at [1210, 312] on button "View Repair Budget Review" at bounding box center [1326, 326] width 431 height 30
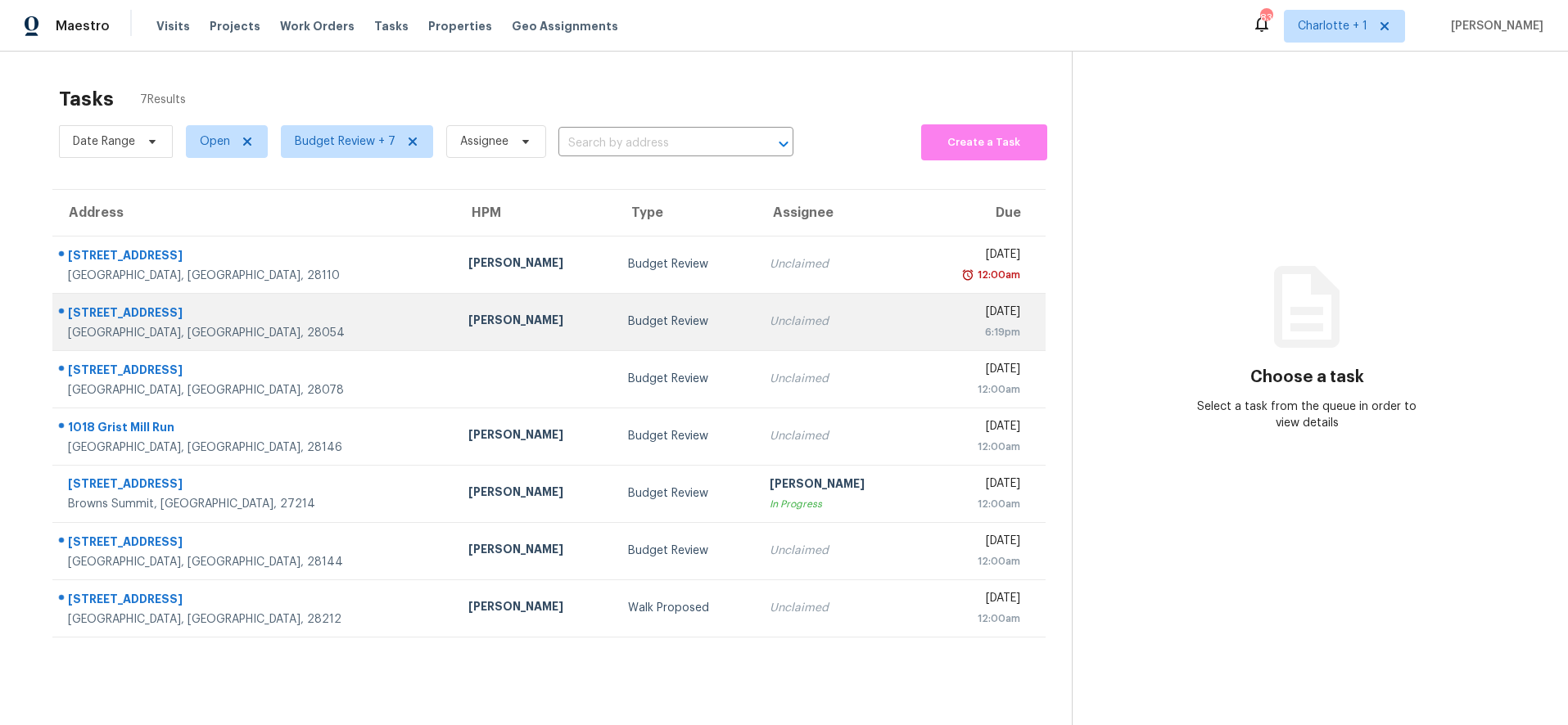
click at [266, 318] on div "[STREET_ADDRESS]" at bounding box center [255, 314] width 374 height 21
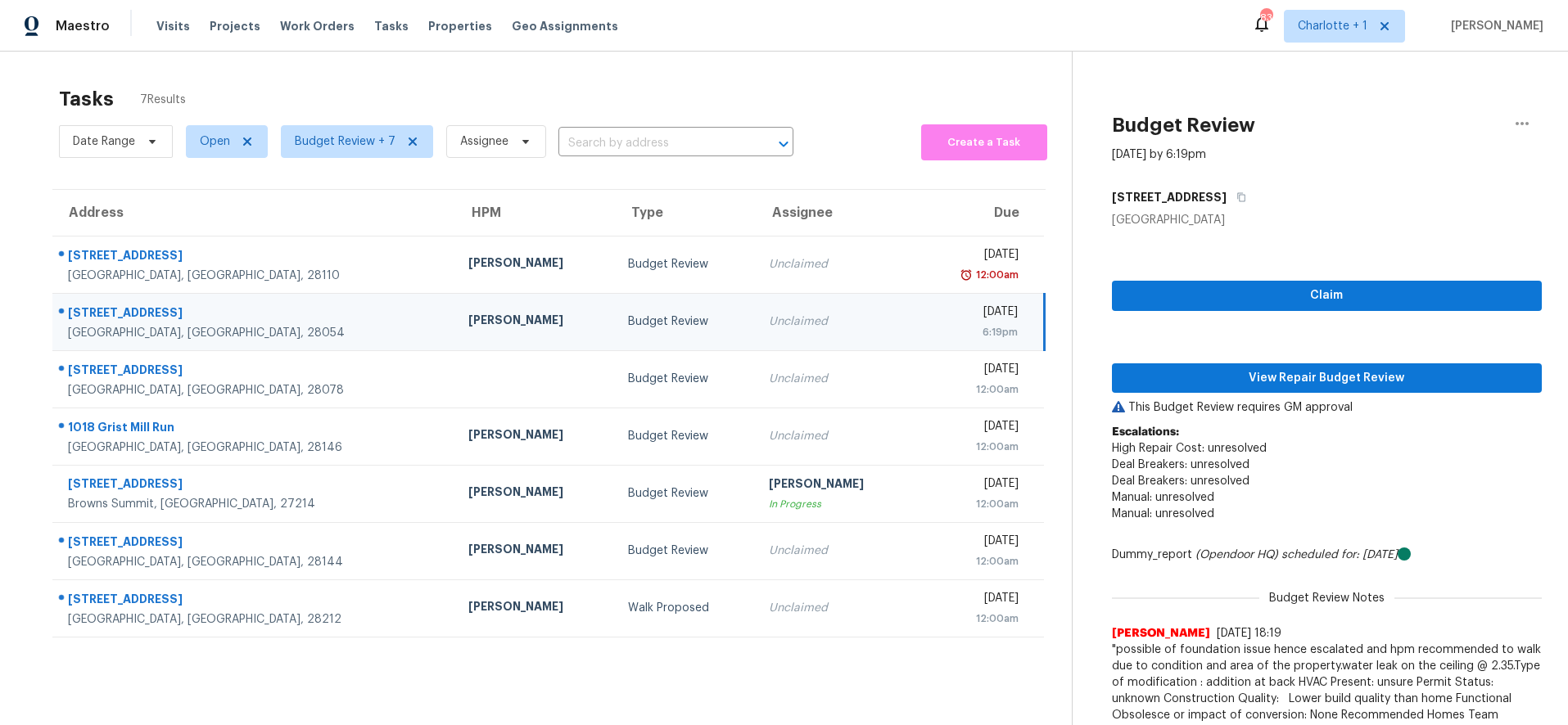
click at [469, 314] on div "[PERSON_NAME]" at bounding box center [535, 322] width 133 height 21
click at [1225, 371] on span "View Repair Budget Review" at bounding box center [1327, 378] width 404 height 21
